Goal: Information Seeking & Learning: Learn about a topic

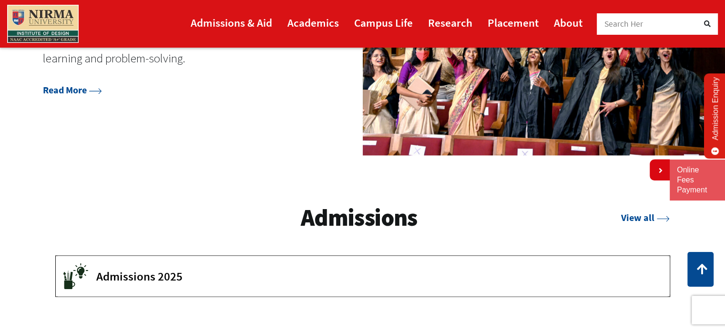
scroll to position [1383, 0]
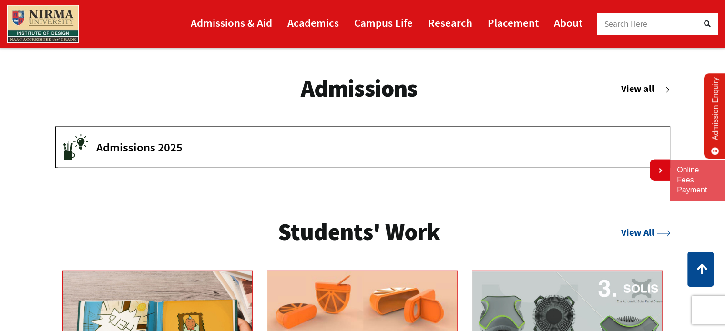
click at [640, 88] on link "View all" at bounding box center [645, 88] width 49 height 12
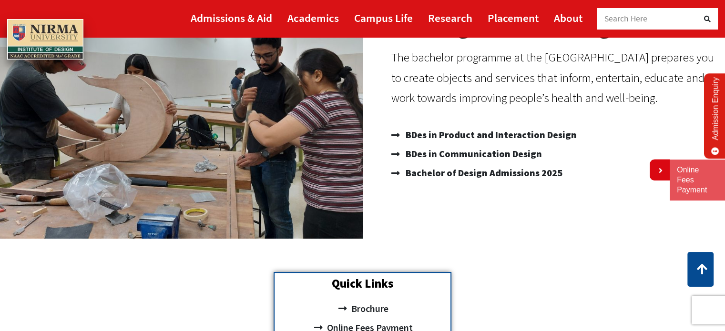
scroll to position [95, 0]
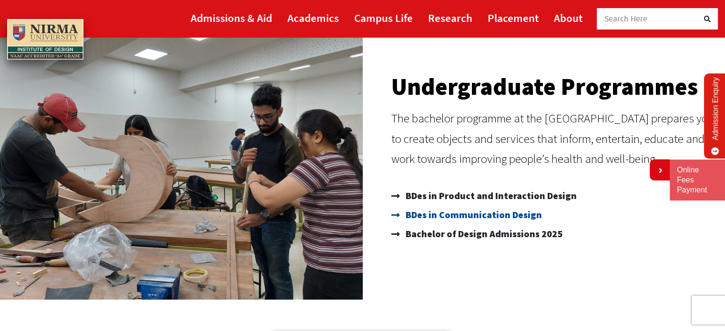
click at [493, 215] on span "BDes in Communication Design" at bounding box center [472, 214] width 139 height 19
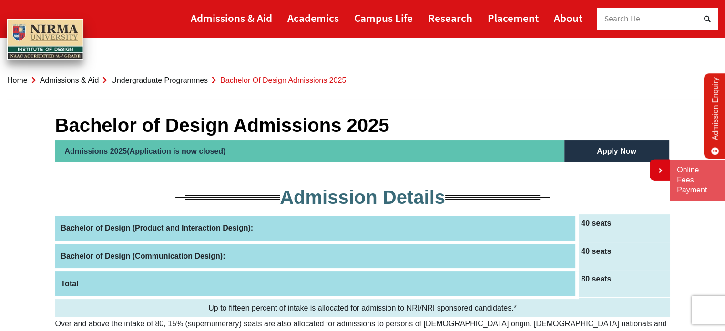
click at [232, 244] on th "Bachelor of Design (Communication Design):" at bounding box center [316, 256] width 522 height 28
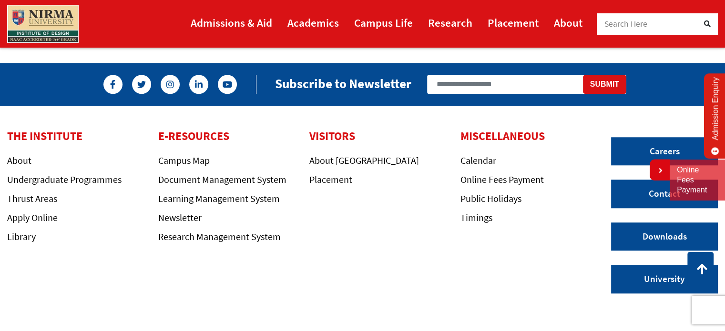
scroll to position [847, 0]
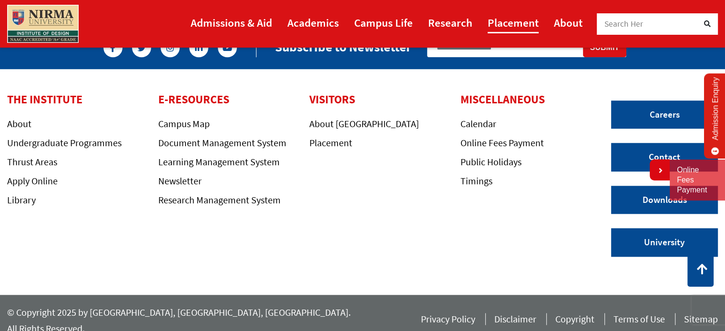
click at [527, 22] on link "Placement" at bounding box center [513, 22] width 51 height 21
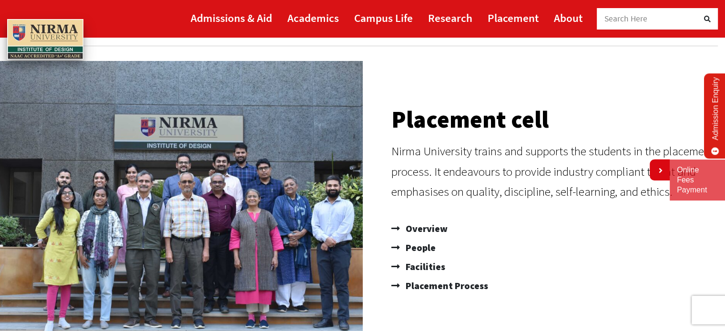
scroll to position [191, 0]
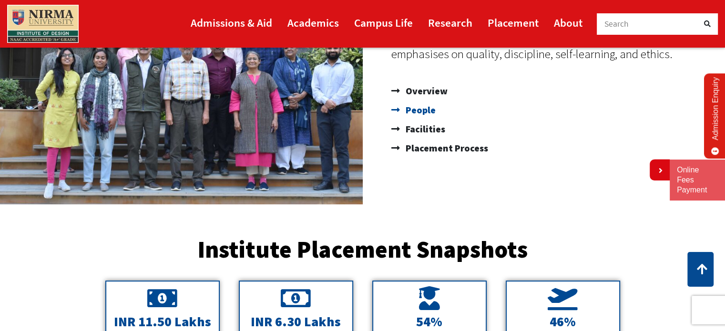
click at [431, 109] on span "People" at bounding box center [419, 110] width 32 height 19
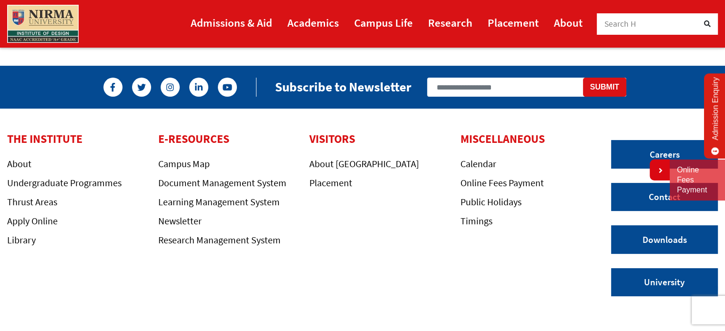
scroll to position [225, 0]
